Goal: Information Seeking & Learning: Learn about a topic

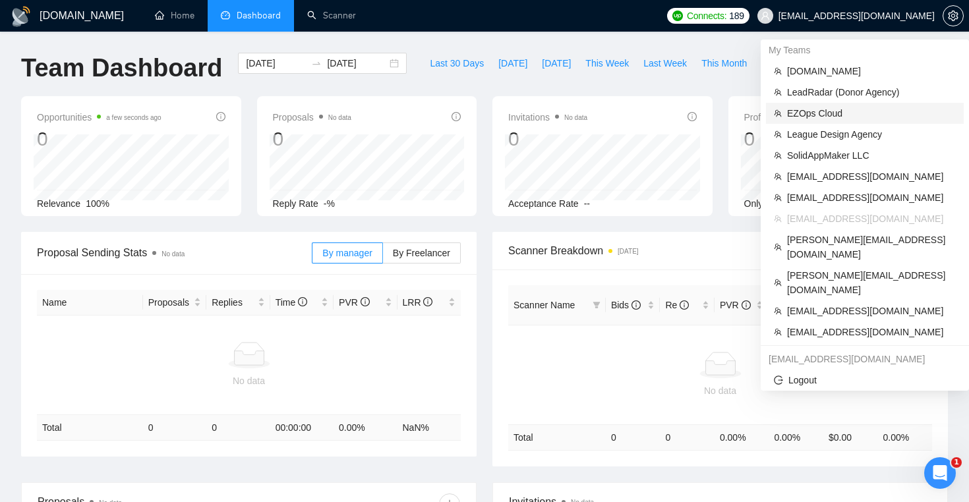
click at [840, 116] on span "EZOps Cloud" at bounding box center [871, 113] width 169 height 14
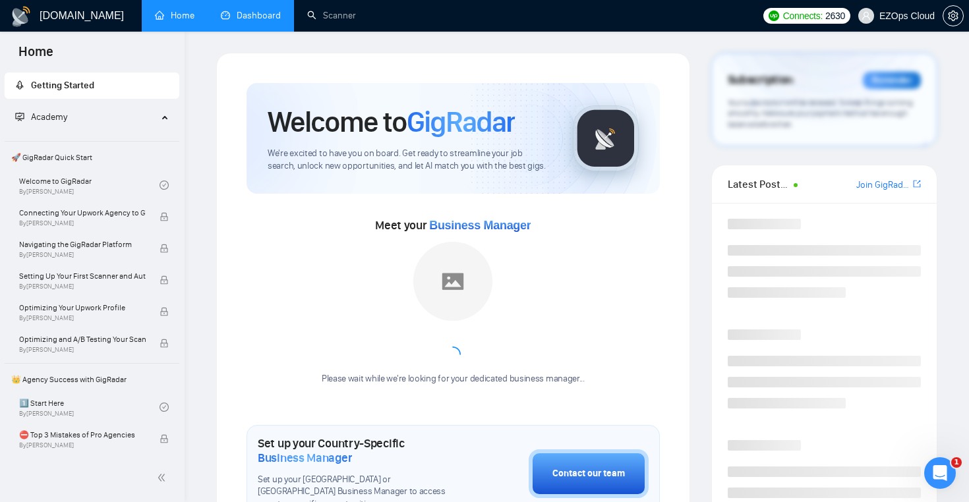
click at [255, 21] on link "Dashboard" at bounding box center [251, 15] width 60 height 11
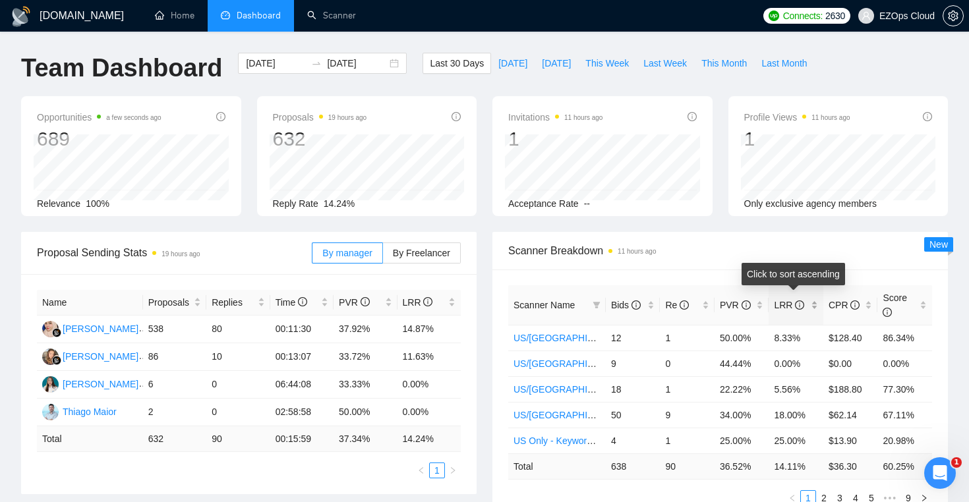
click at [803, 298] on span "LRR" at bounding box center [791, 305] width 34 height 14
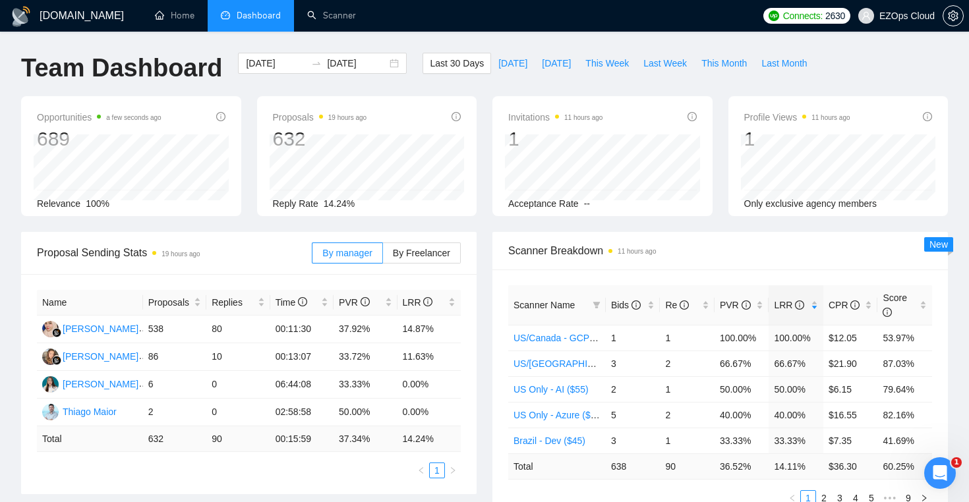
click at [704, 227] on div "Opportunities a few seconds ago 689 Relevance 100% Proposals 19 hours ago 632 R…" at bounding box center [484, 164] width 942 height 136
click at [262, 57] on input "[DATE]" at bounding box center [276, 63] width 60 height 14
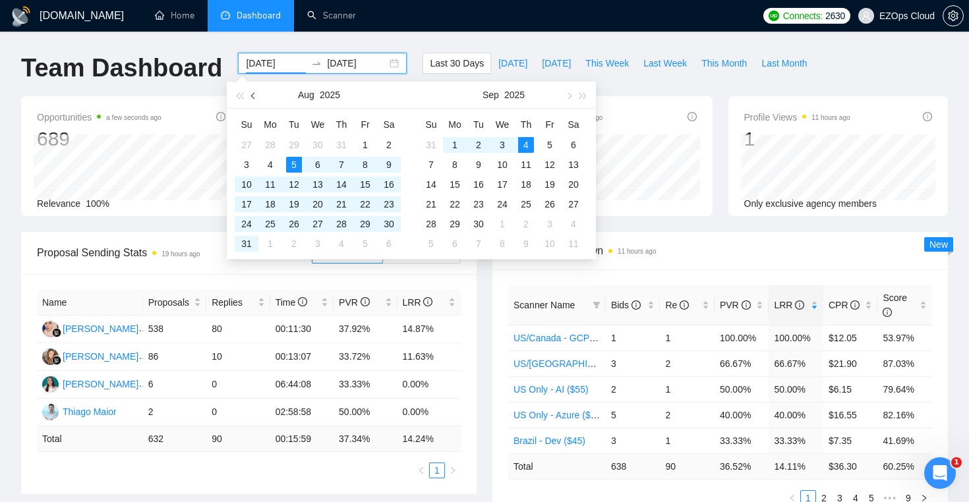
click at [251, 102] on button "button" at bounding box center [253, 95] width 14 height 26
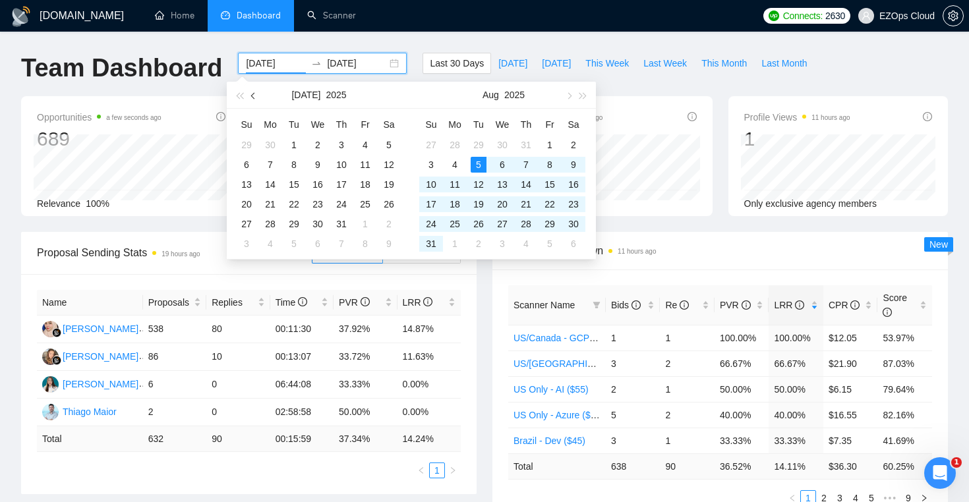
click at [251, 102] on button "button" at bounding box center [253, 95] width 14 height 26
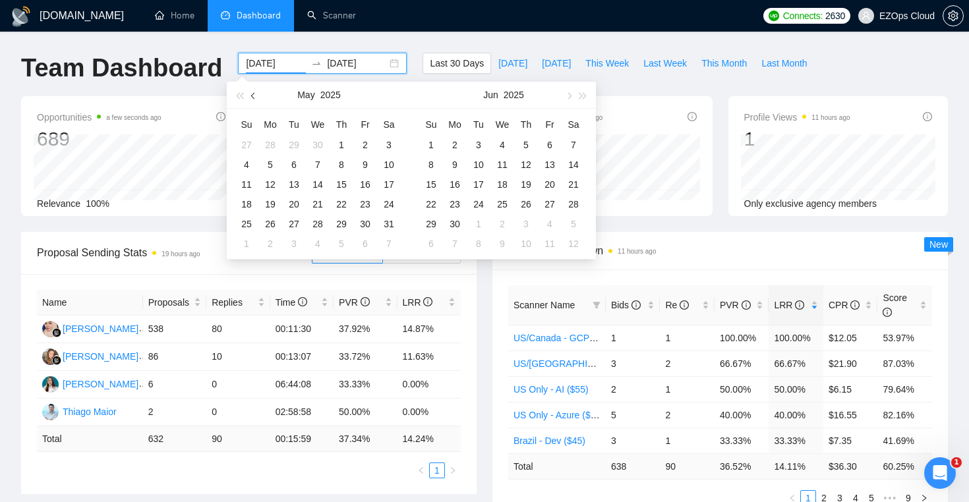
click at [251, 102] on button "button" at bounding box center [253, 95] width 14 height 26
type input "2025-01-01"
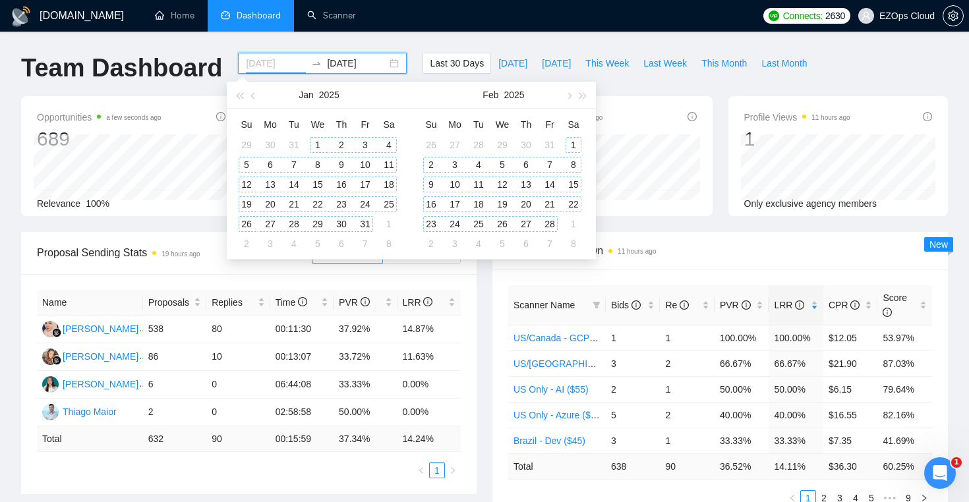
click at [318, 138] on div "1" at bounding box center [318, 145] width 16 height 16
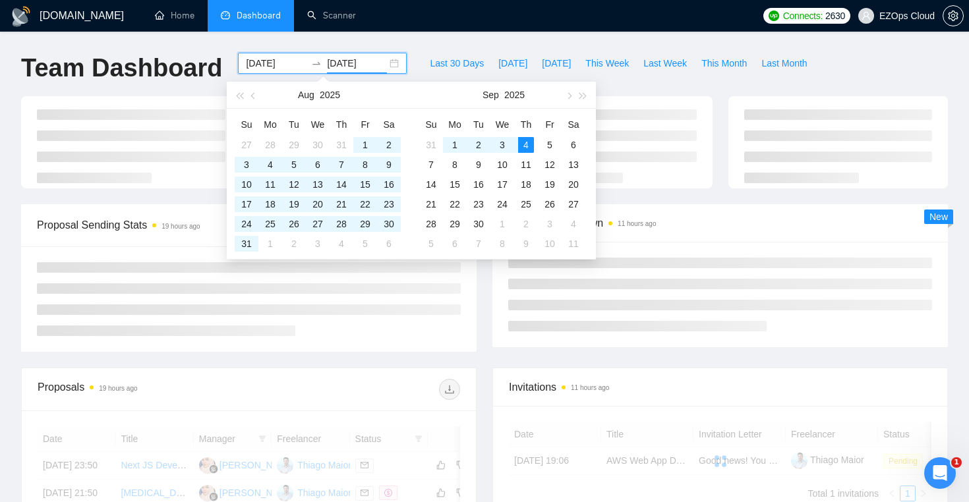
click at [596, 33] on div "GigRadar.io Home Dashboard Scanner Connects: 2630 EZOps Cloud Team Dashboard 20…" at bounding box center [484, 453] width 969 height 907
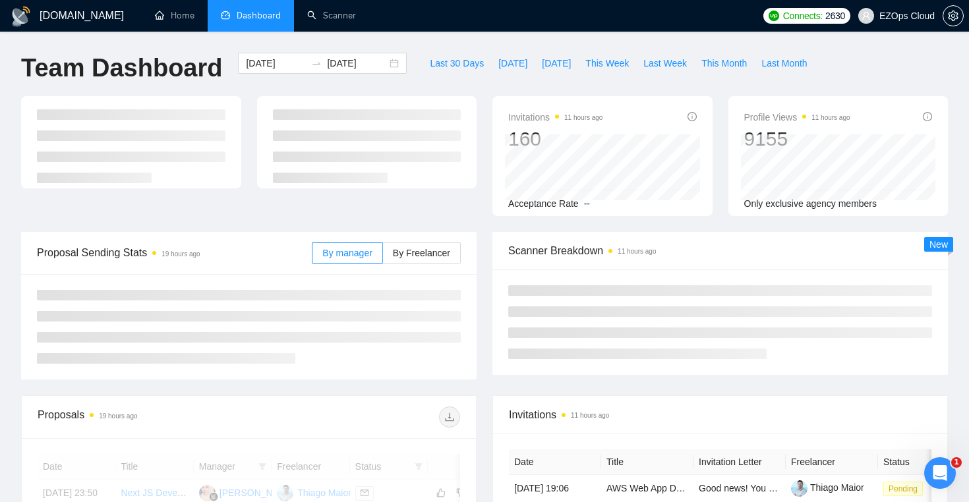
click at [482, 225] on div "Invitations 11 hours ago 160 Acceptance Rate -- Profile Views 11 hours ago 9155…" at bounding box center [484, 164] width 942 height 136
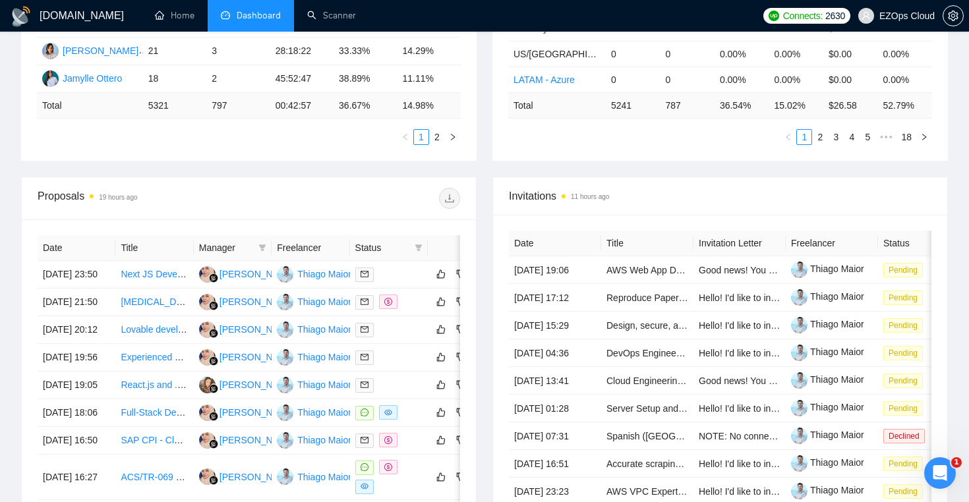
scroll to position [358, 0]
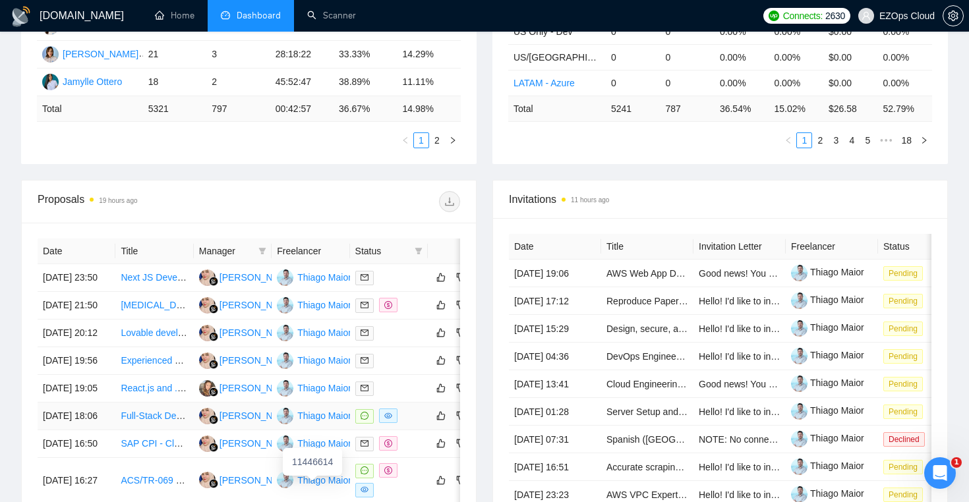
click at [327, 423] on div "Thiago Maior" at bounding box center [324, 416] width 54 height 14
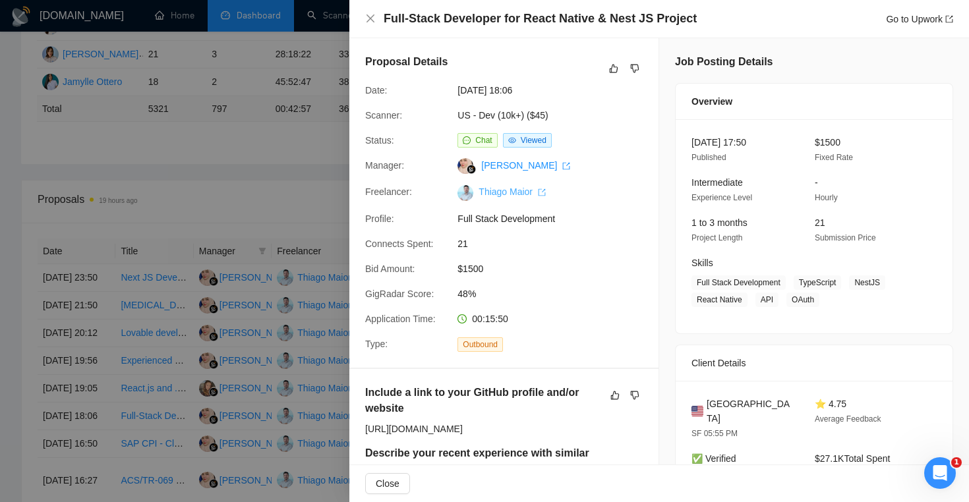
click at [491, 194] on link "Thiago Maior" at bounding box center [511, 191] width 67 height 11
click at [239, 153] on div at bounding box center [484, 251] width 969 height 502
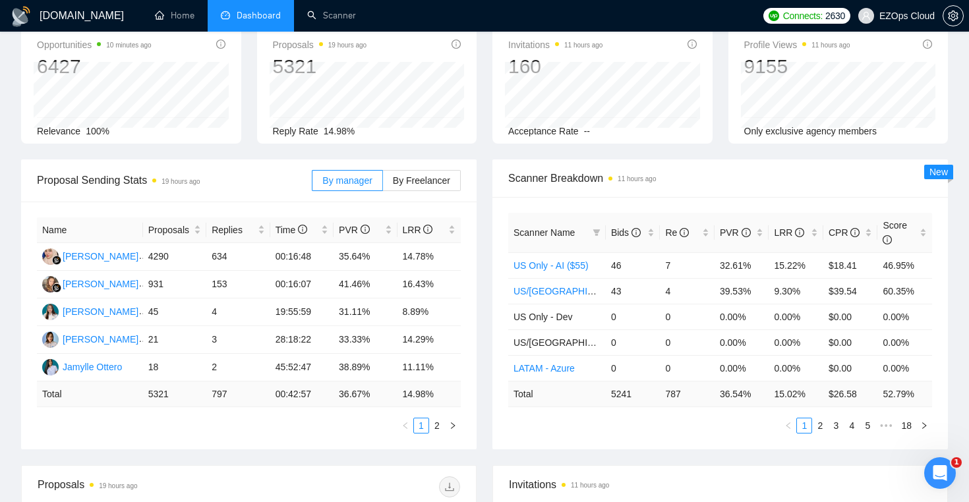
scroll to position [66, 0]
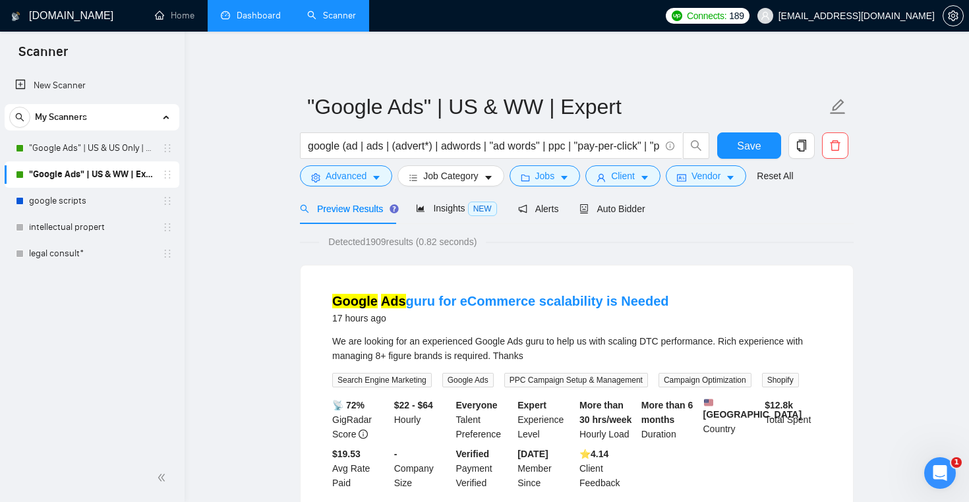
click at [252, 17] on link "Dashboard" at bounding box center [251, 15] width 60 height 11
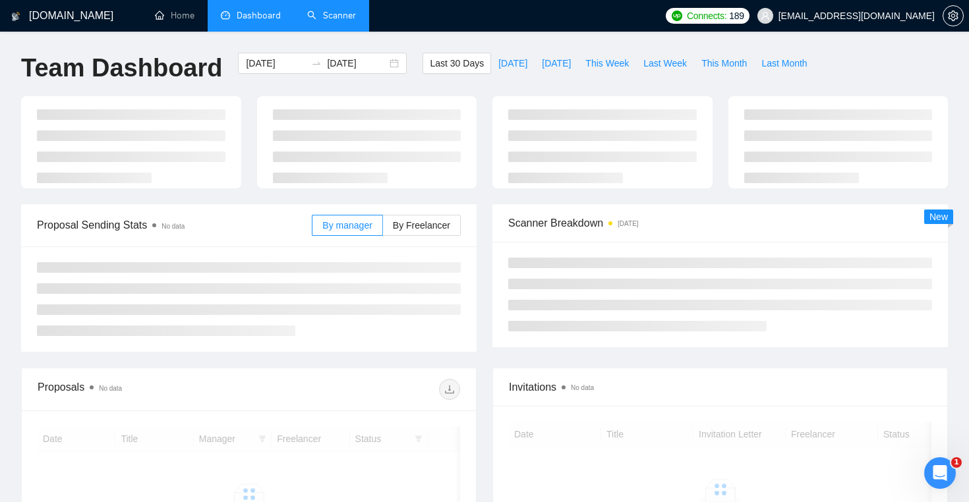
click at [342, 12] on link "Scanner" at bounding box center [331, 15] width 49 height 11
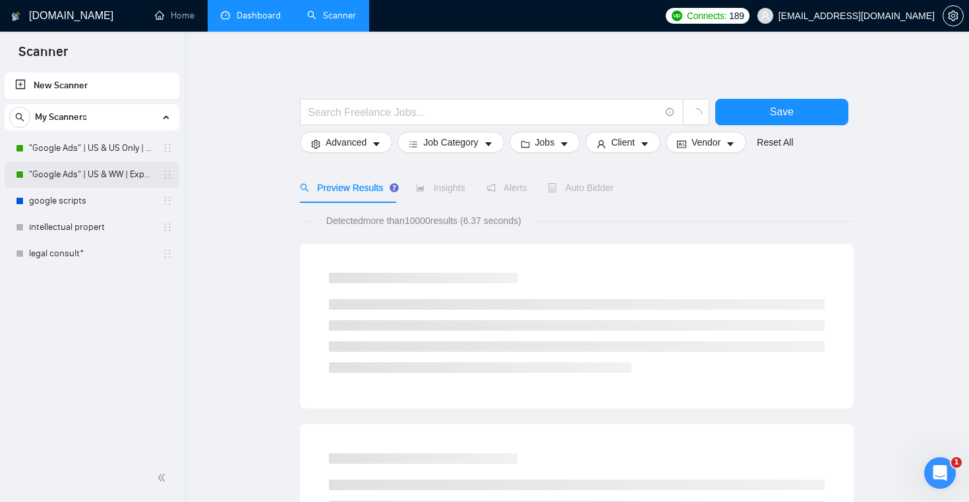
click at [92, 175] on link ""Google Ads" | US & WW | Expert" at bounding box center [91, 174] width 125 height 26
